Goal: Transaction & Acquisition: Purchase product/service

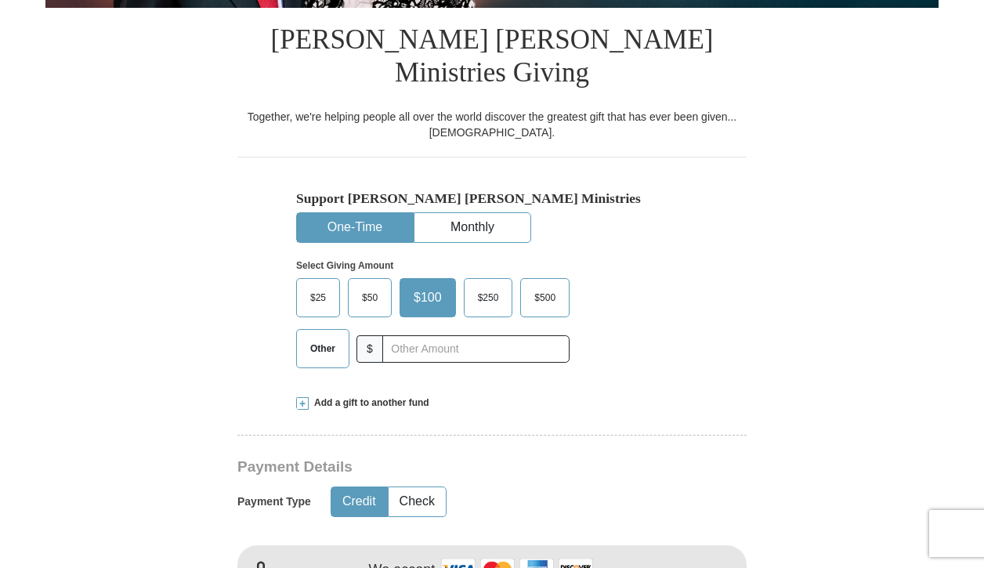
scroll to position [383, 0]
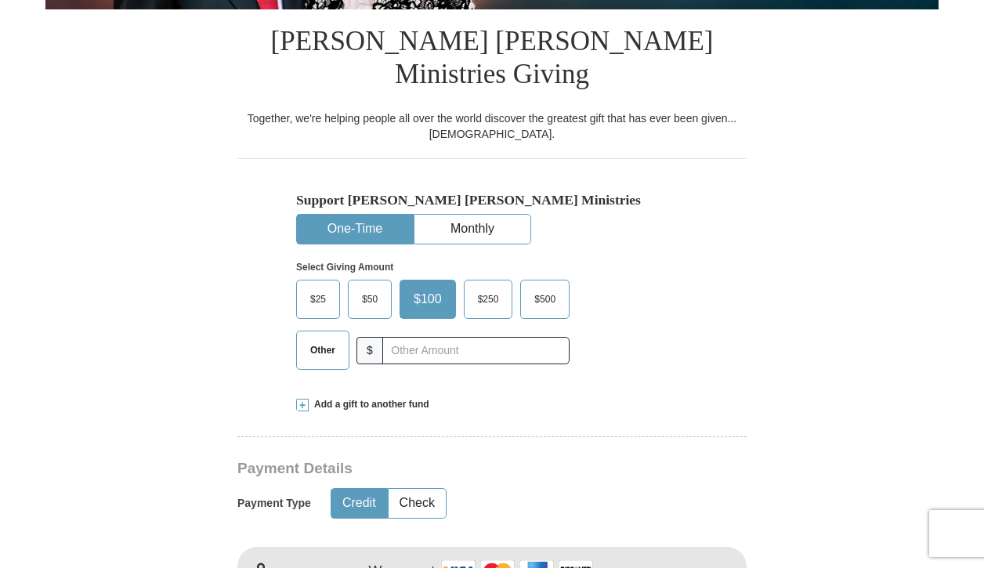
click at [546, 288] on span "$500" at bounding box center [544, 300] width 37 height 24
click at [0, 0] on input "$500" at bounding box center [0, 0] width 0 height 0
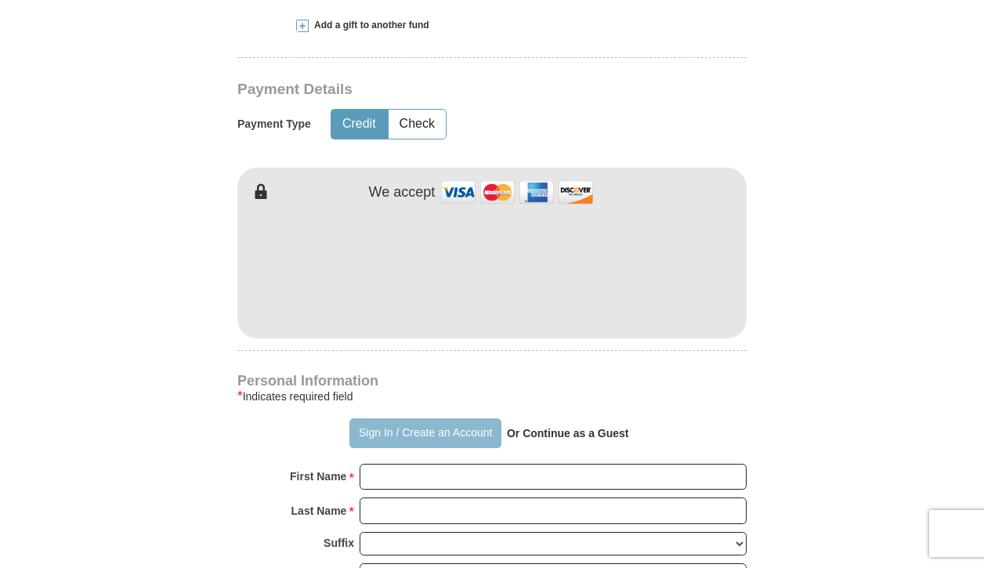
scroll to position [763, 0]
click at [554, 426] on strong "Or Continue as a Guest" at bounding box center [568, 432] width 122 height 13
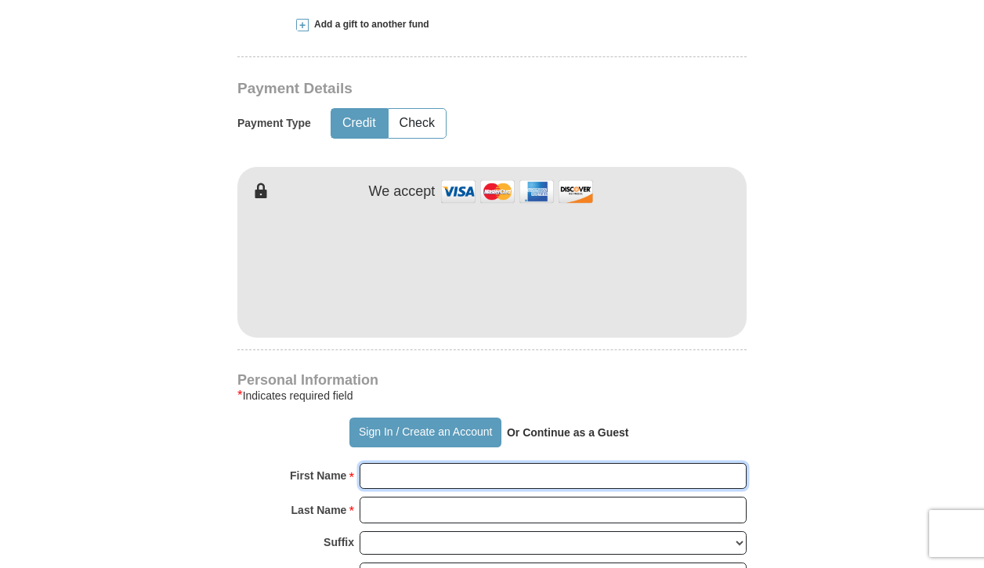
click at [457, 463] on input "First Name *" at bounding box center [553, 476] width 387 height 27
type input "[PERSON_NAME]"
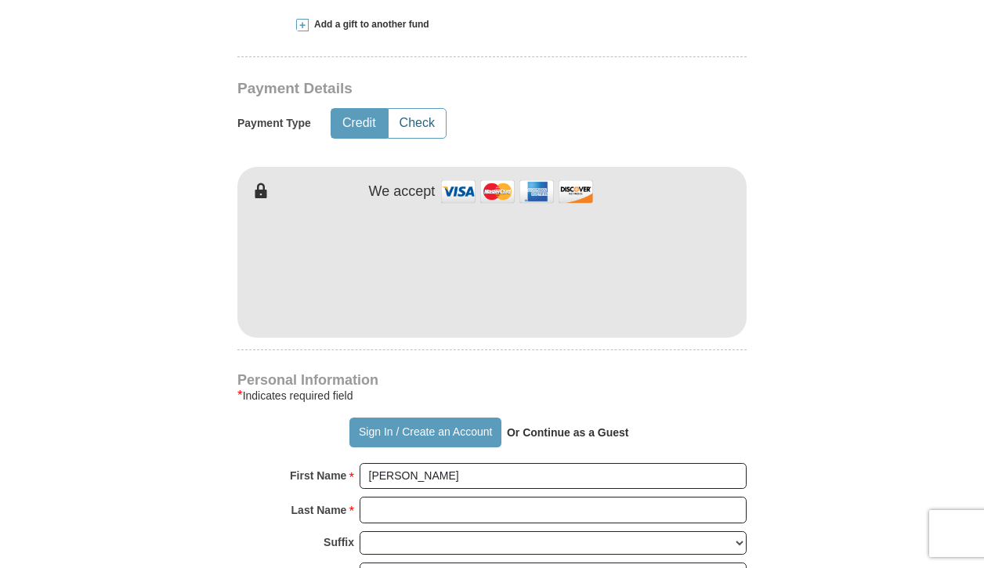
click at [425, 109] on button "Check" at bounding box center [417, 123] width 57 height 29
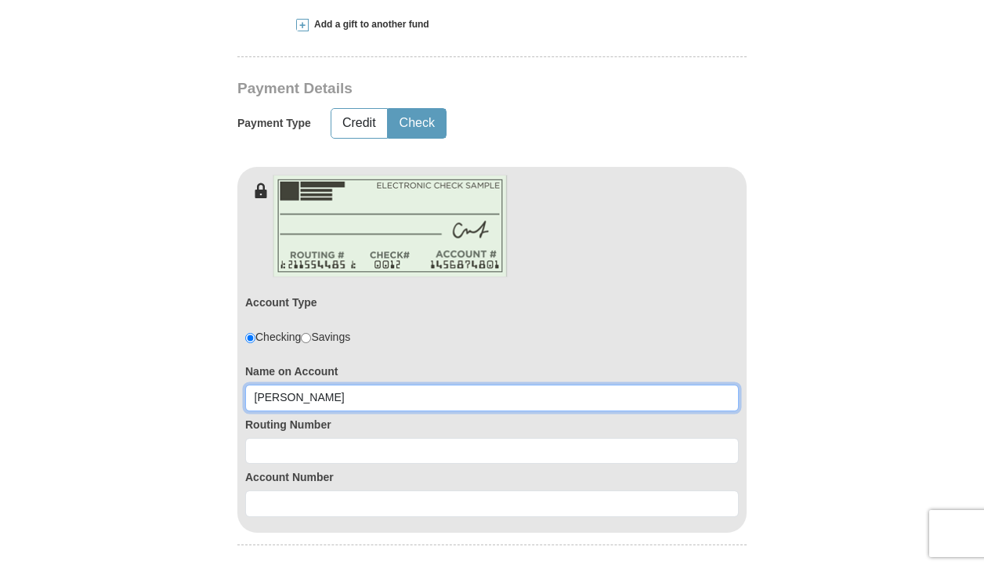
type input "[PERSON_NAME]"
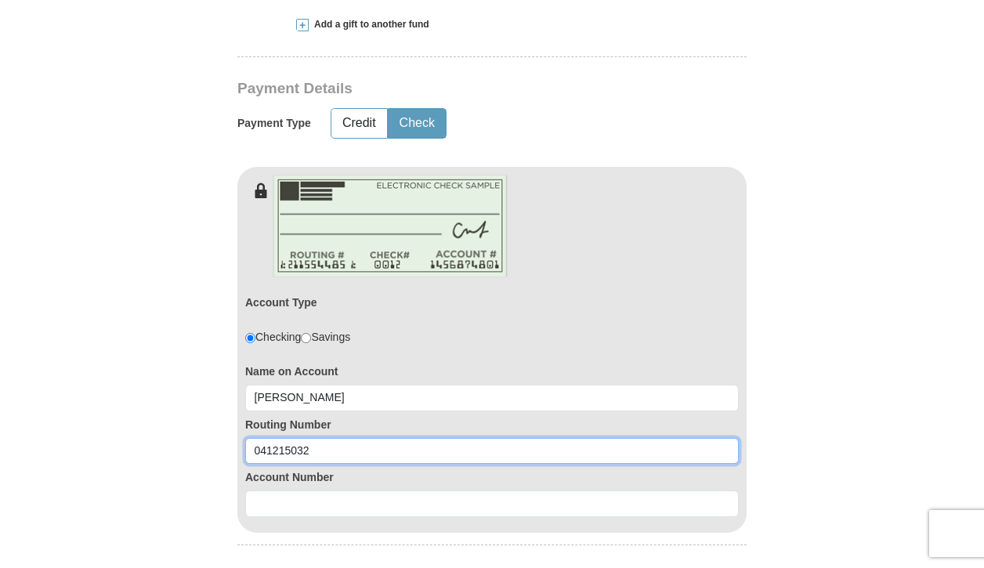
type input "041215032"
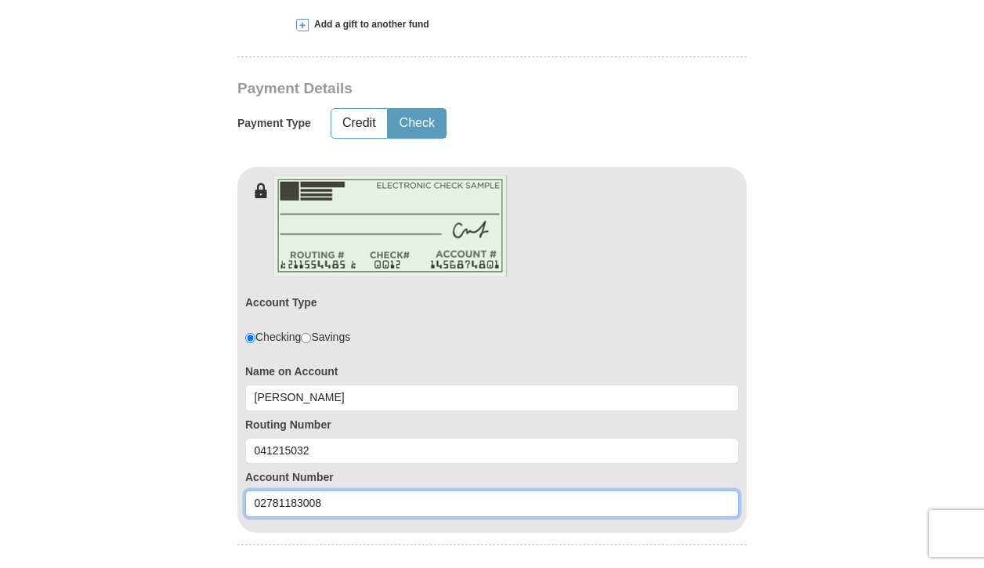
type input "02781183008"
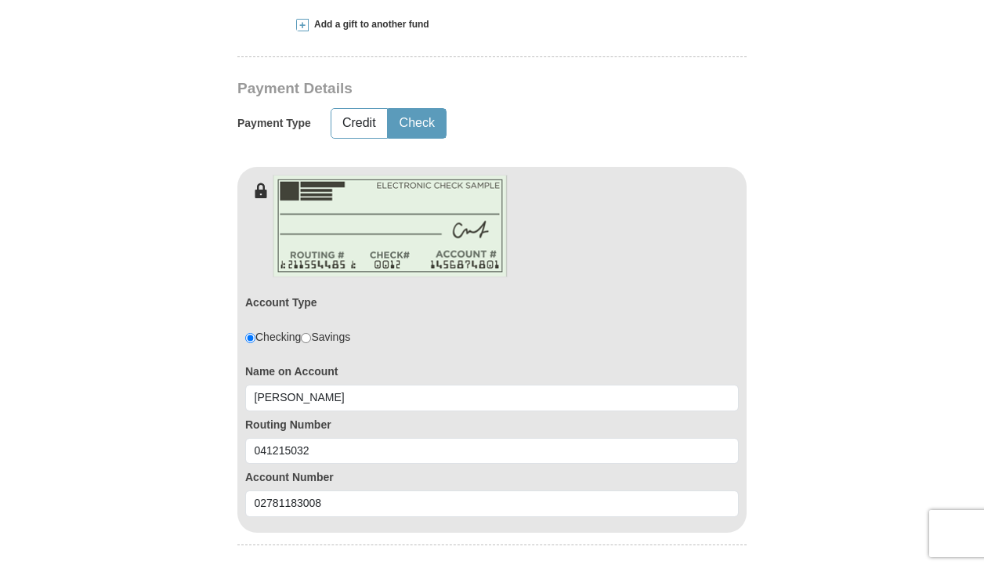
click at [370, 507] on div "[PERSON_NAME] [PERSON_NAME] Ministries Giving Together, we're helping people al…" at bounding box center [491, 543] width 509 height 1829
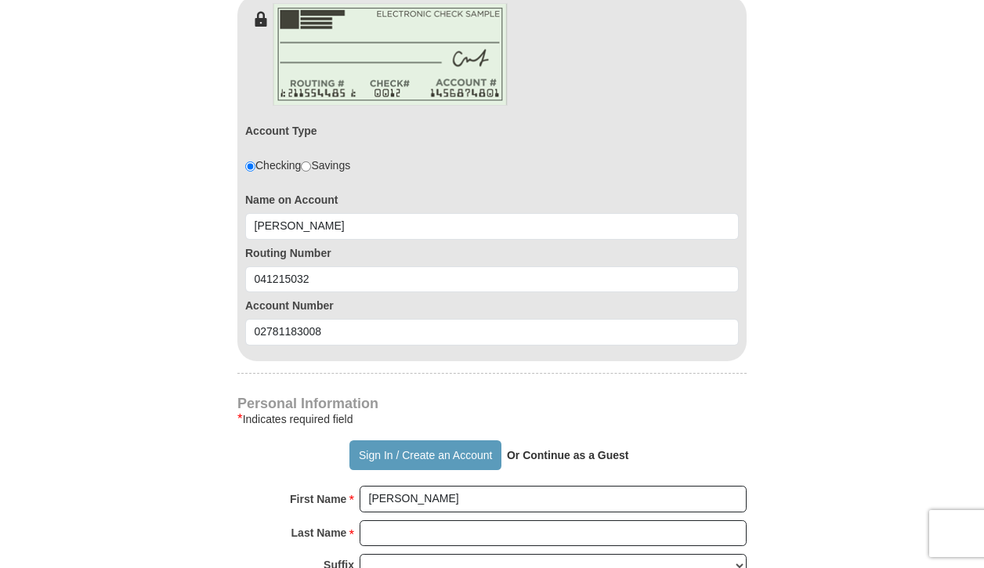
scroll to position [938, 0]
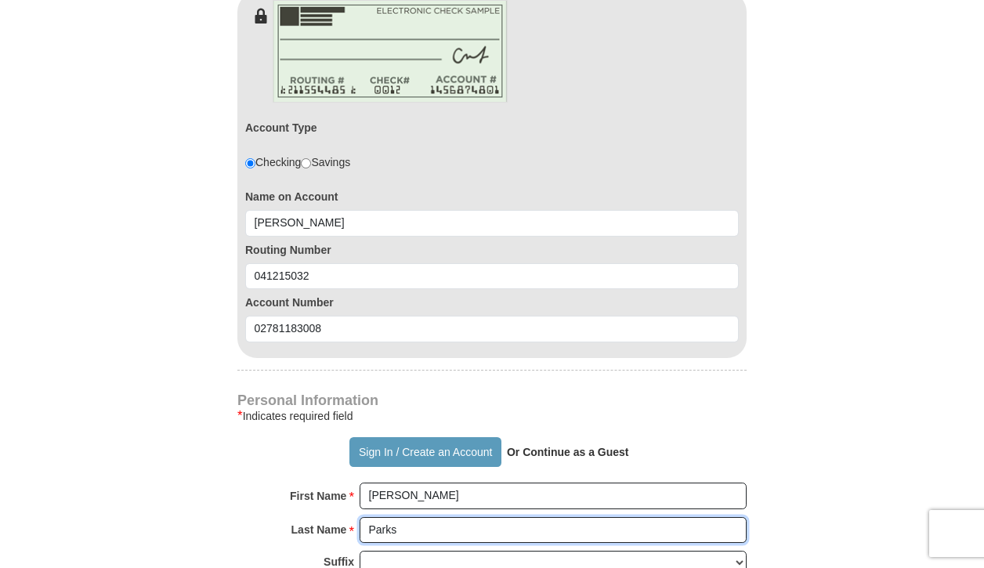
type input "Parks"
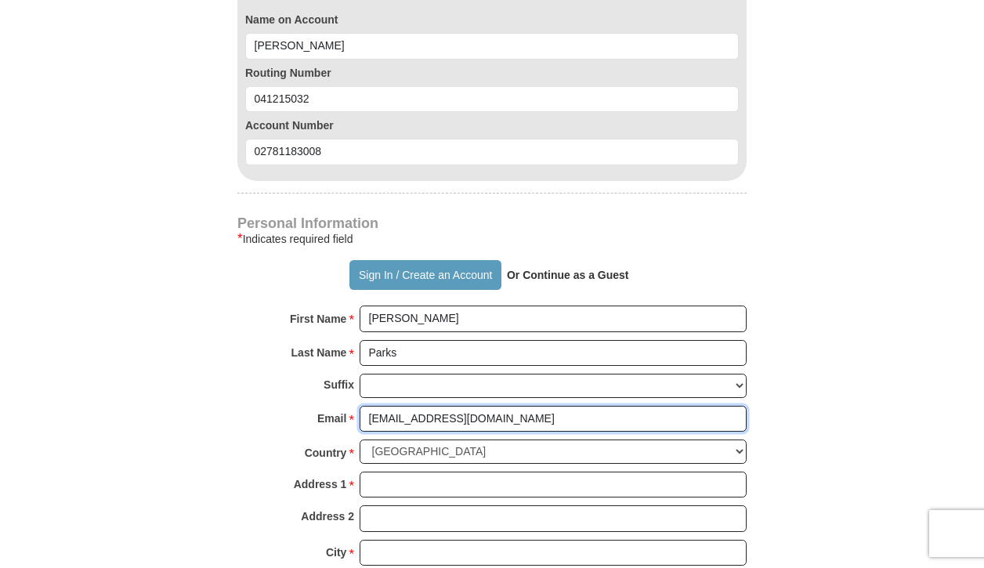
scroll to position [1149, 0]
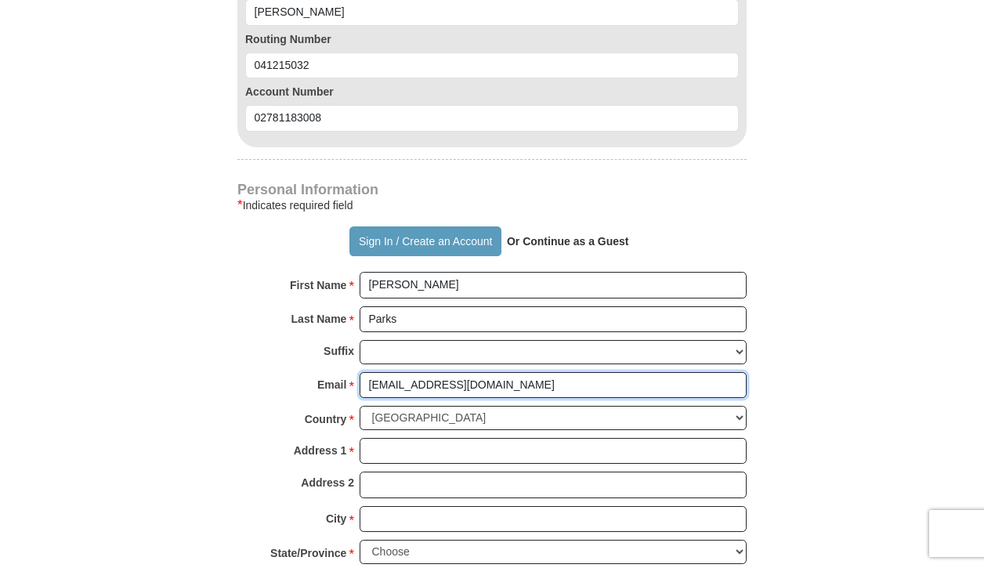
type input "[EMAIL_ADDRESS][DOMAIN_NAME]"
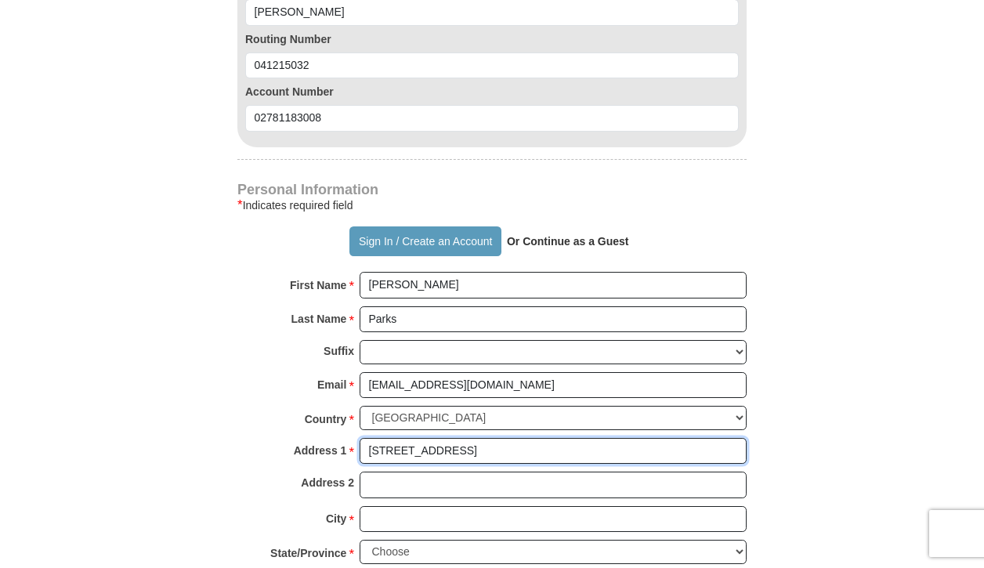
type input "[STREET_ADDRESS]"
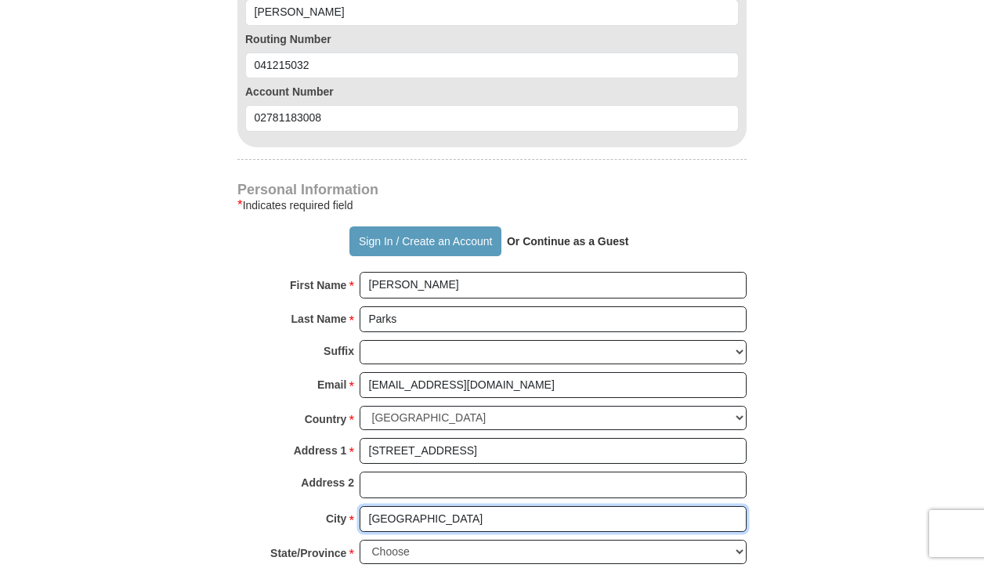
type input "[GEOGRAPHIC_DATA]"
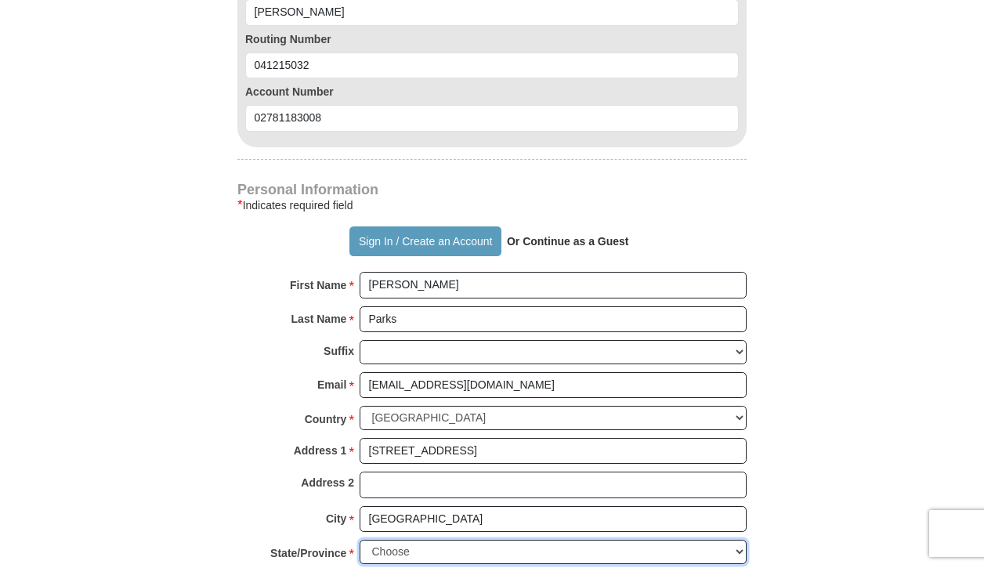
select select "OH"
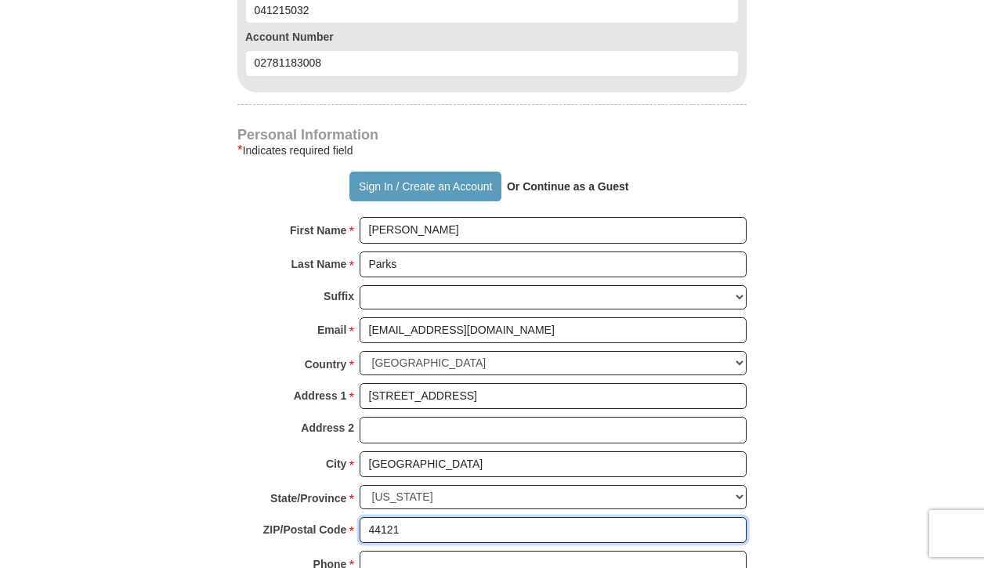
scroll to position [1210, 0]
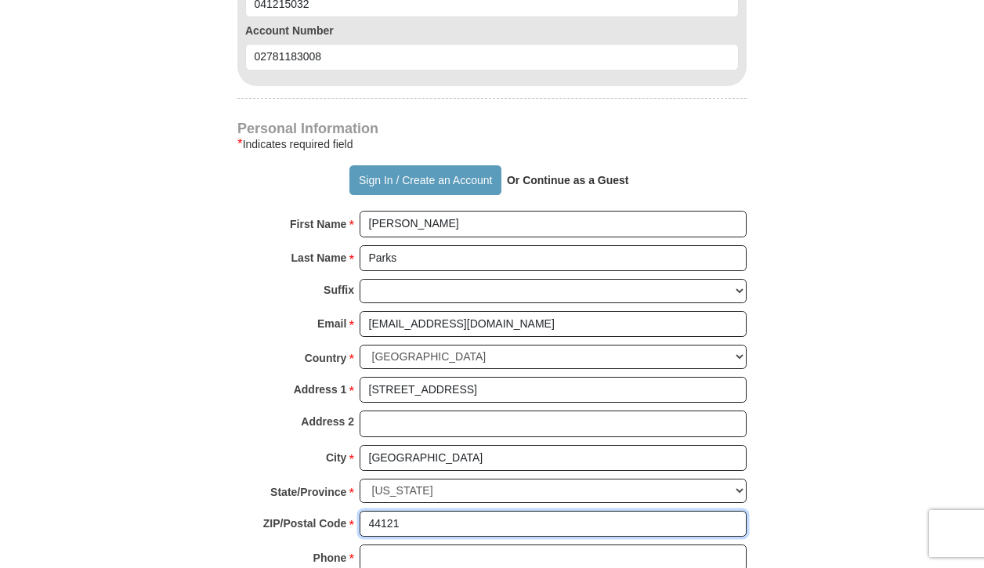
type input "44121"
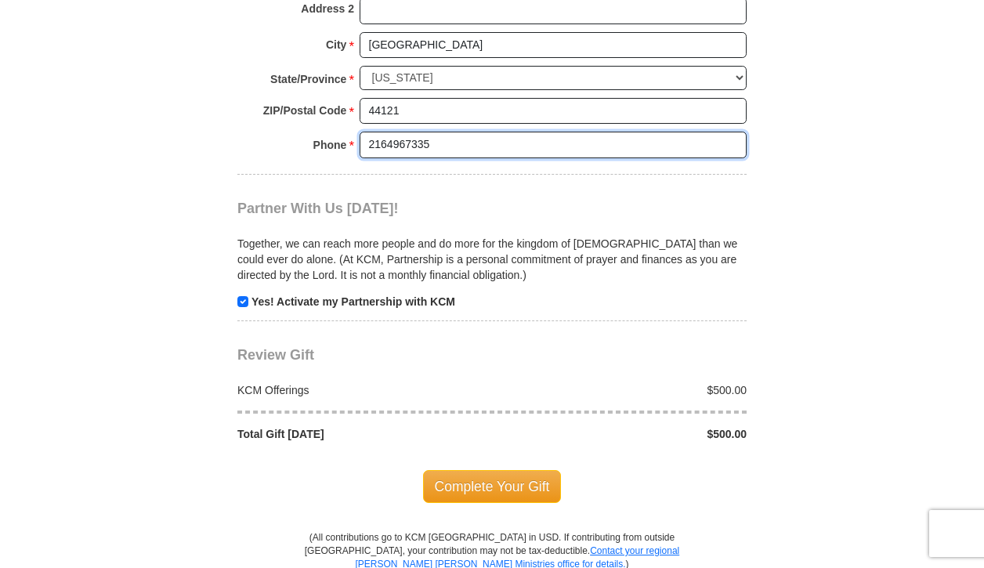
scroll to position [1624, 0]
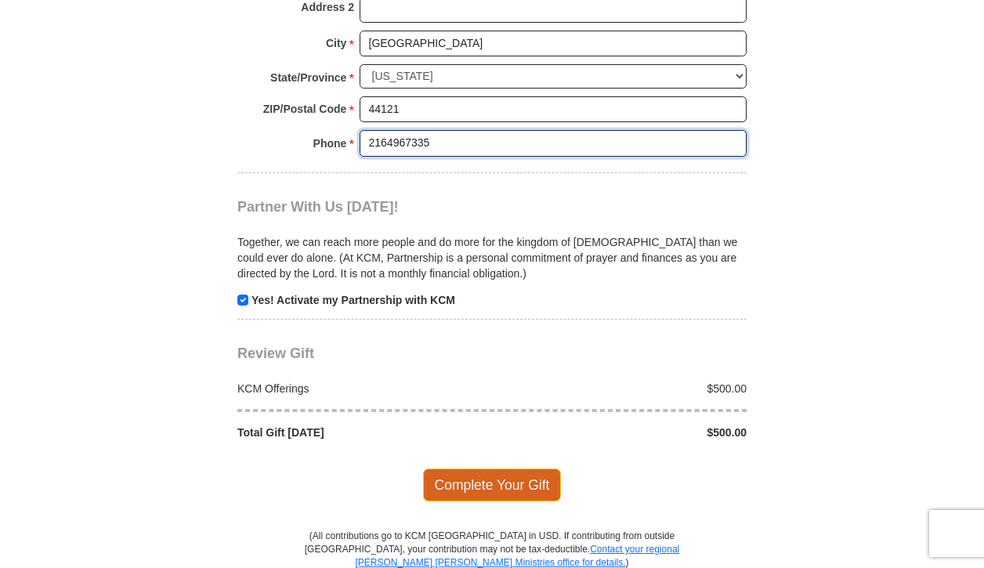
type input "2164967335"
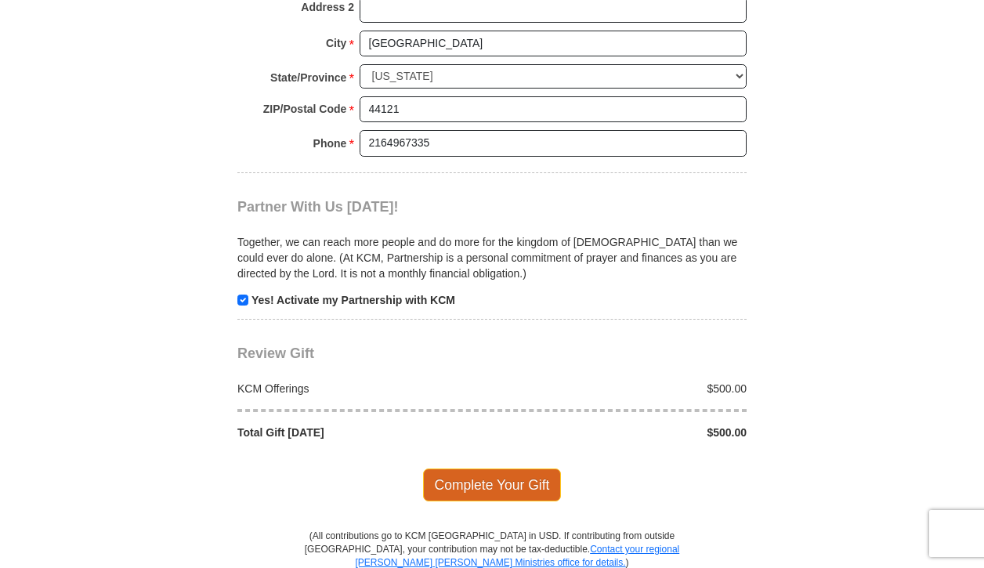
click at [498, 469] on span "Complete Your Gift" at bounding box center [492, 485] width 139 height 33
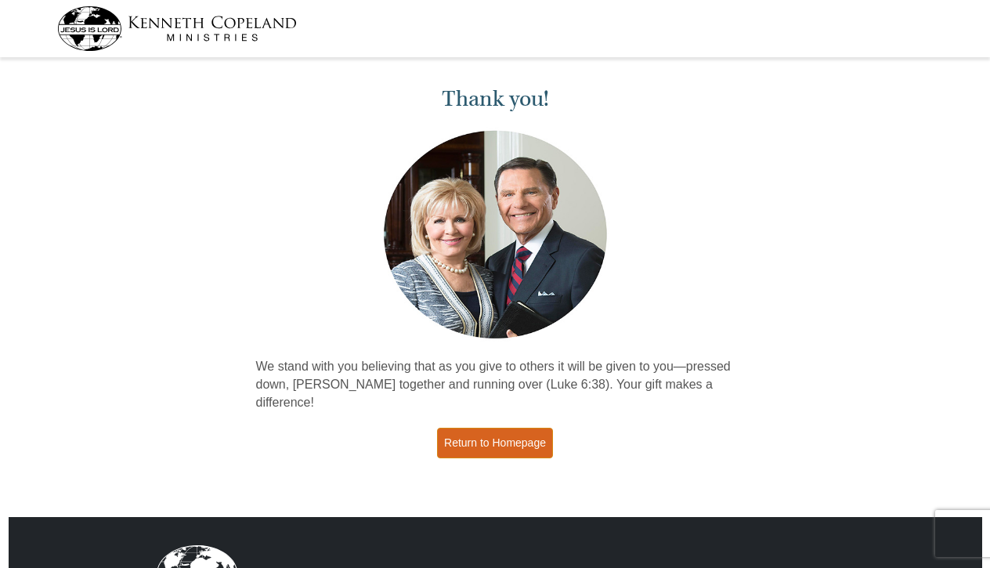
click at [483, 443] on link "Return to Homepage" at bounding box center [495, 443] width 116 height 31
